Goal: Task Accomplishment & Management: Complete application form

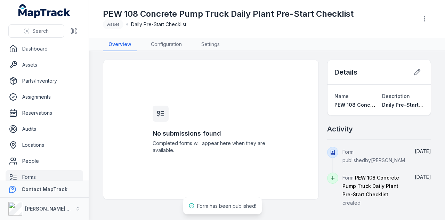
scroll to position [55, 0]
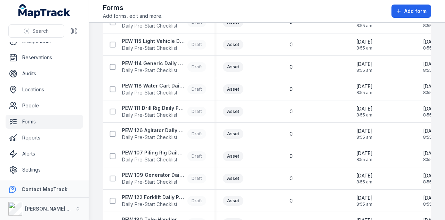
scroll to position [455, 0]
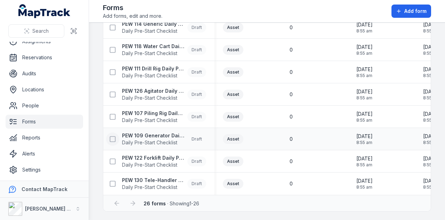
click at [112, 138] on icon at bounding box center [112, 138] width 7 height 7
click at [140, 135] on strong "PEW 109 Generator Daily Plant Pre-Start Checklist" at bounding box center [153, 135] width 63 height 7
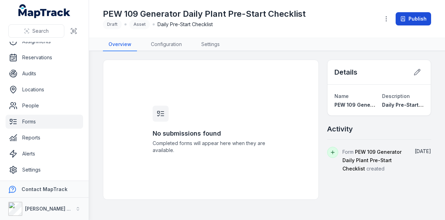
click at [413, 24] on button "Publish" at bounding box center [413, 18] width 35 height 13
